Goal: Use online tool/utility: Utilize a website feature to perform a specific function

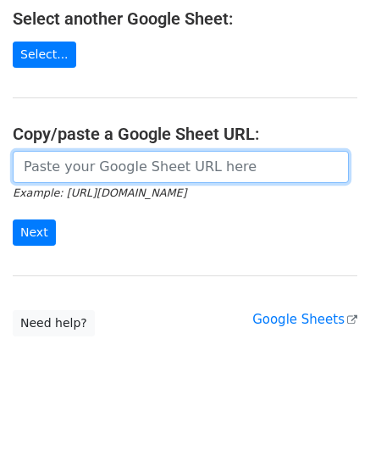
scroll to position [330, 0]
click at [106, 165] on input "url" at bounding box center [181, 167] width 336 height 32
drag, startPoint x: 95, startPoint y: 163, endPoint x: 77, endPoint y: 179, distance: 24.0
click at [95, 163] on input "url" at bounding box center [181, 167] width 336 height 32
paste input "[URL][DOMAIN_NAME]"
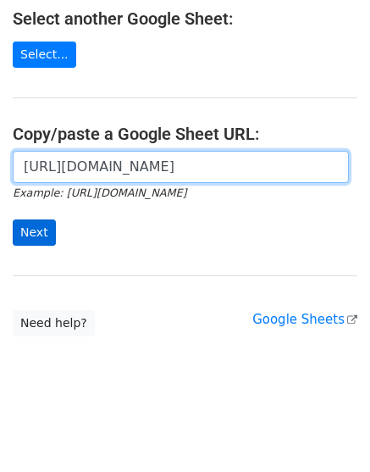
scroll to position [0, 368]
type input "[URL][DOMAIN_NAME]"
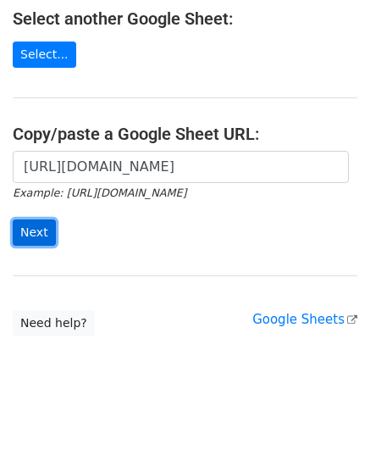
click at [35, 223] on input "Next" at bounding box center [34, 232] width 43 height 26
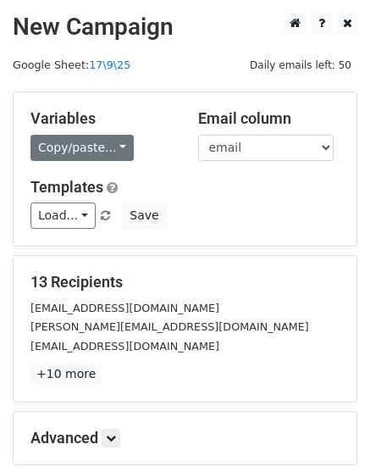
drag, startPoint x: 72, startPoint y: 132, endPoint x: 74, endPoint y: 149, distance: 17.0
click at [72, 141] on div "Variables Copy/paste... {{email}} {{name}}" at bounding box center [102, 135] width 168 height 52
click at [74, 149] on link "Copy/paste..." at bounding box center [81, 148] width 103 height 26
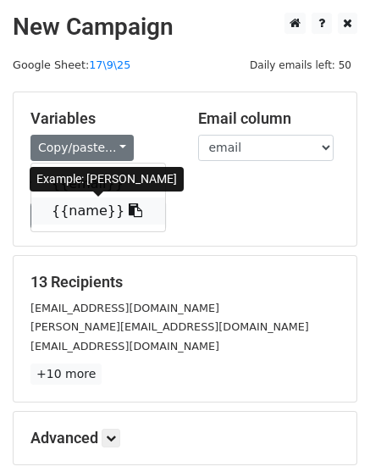
click at [85, 214] on link "{{name}}" at bounding box center [98, 210] width 134 height 27
